Goal: Task Accomplishment & Management: Use online tool/utility

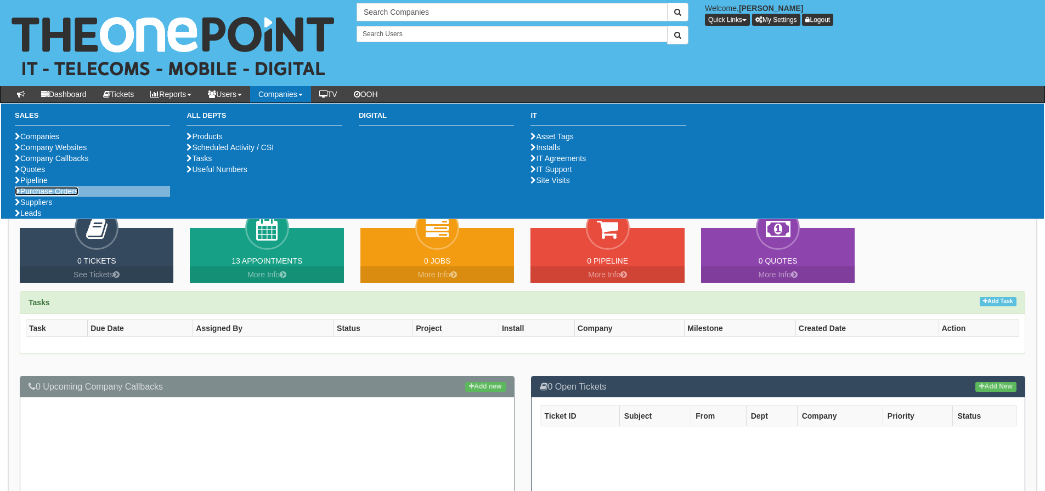
click at [70, 196] on link "Purchase Orders" at bounding box center [47, 191] width 64 height 9
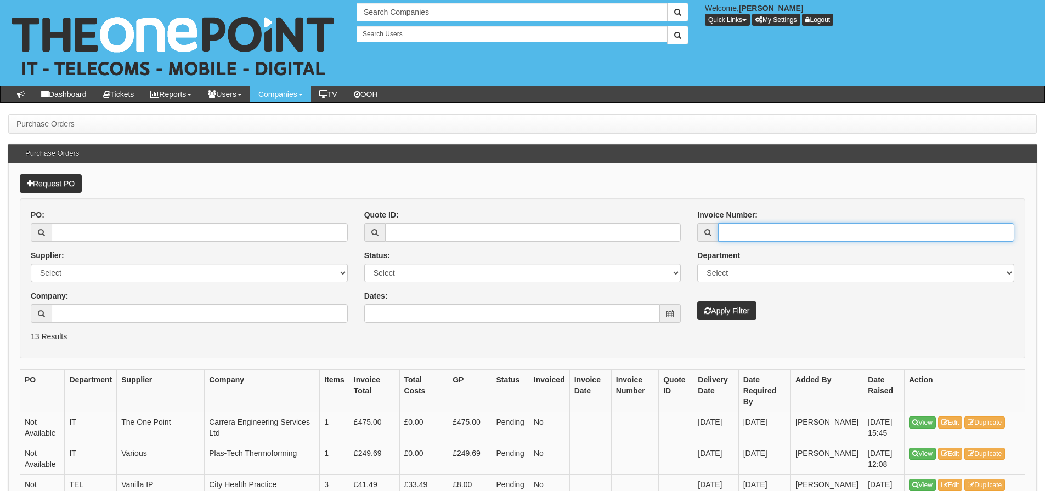
click at [826, 235] on input "Invoice Number:" at bounding box center [866, 232] width 296 height 19
type input "206393"
click at [697, 302] on button "Apply Filter" at bounding box center [726, 311] width 59 height 19
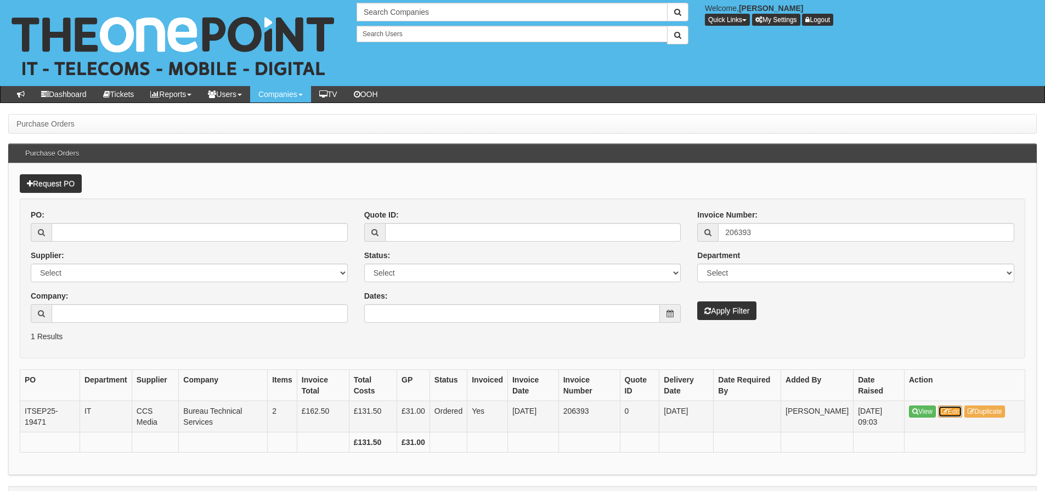
click at [950, 410] on link "Edit" at bounding box center [950, 412] width 25 height 12
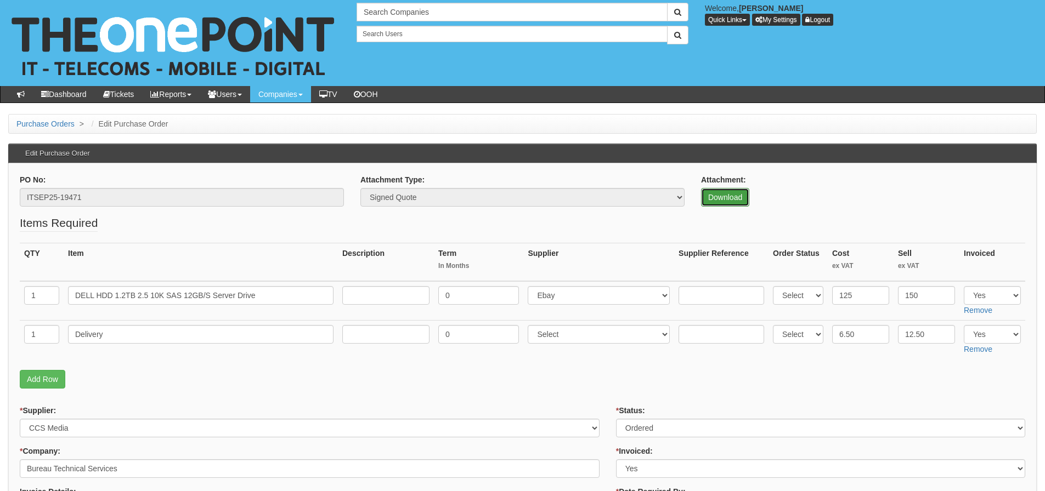
click at [710, 201] on link "Download" at bounding box center [725, 197] width 48 height 19
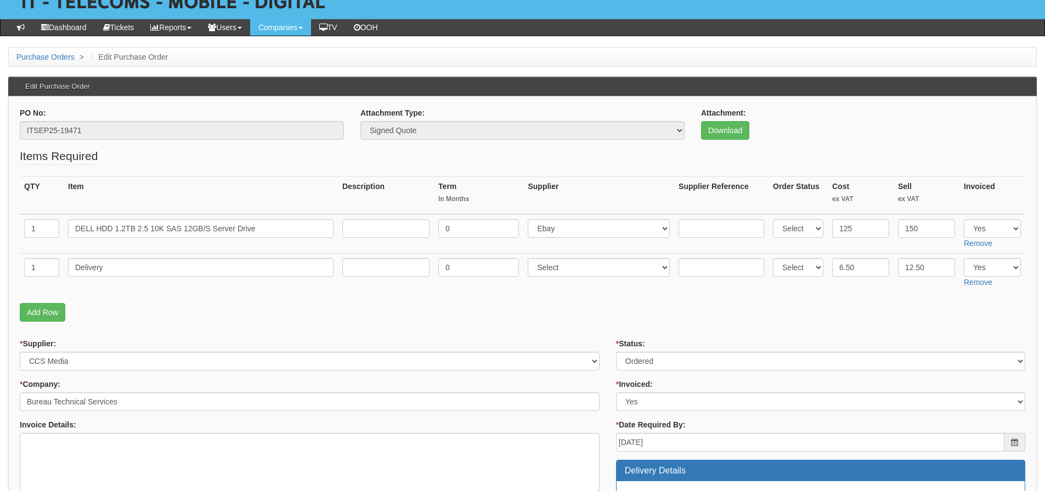
scroll to position [55, 0]
